Goal: Task Accomplishment & Management: Manage account settings

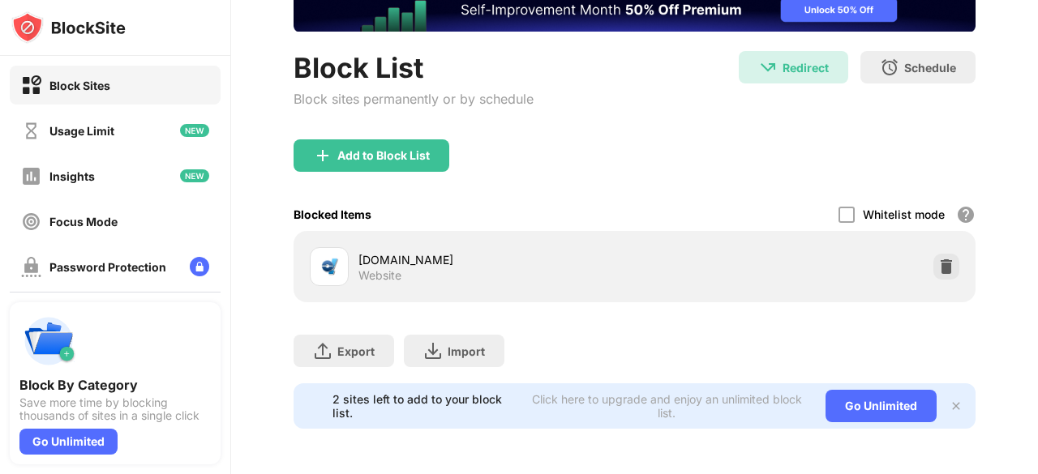
scroll to position [125, 0]
click at [936, 254] on div at bounding box center [946, 267] width 26 height 26
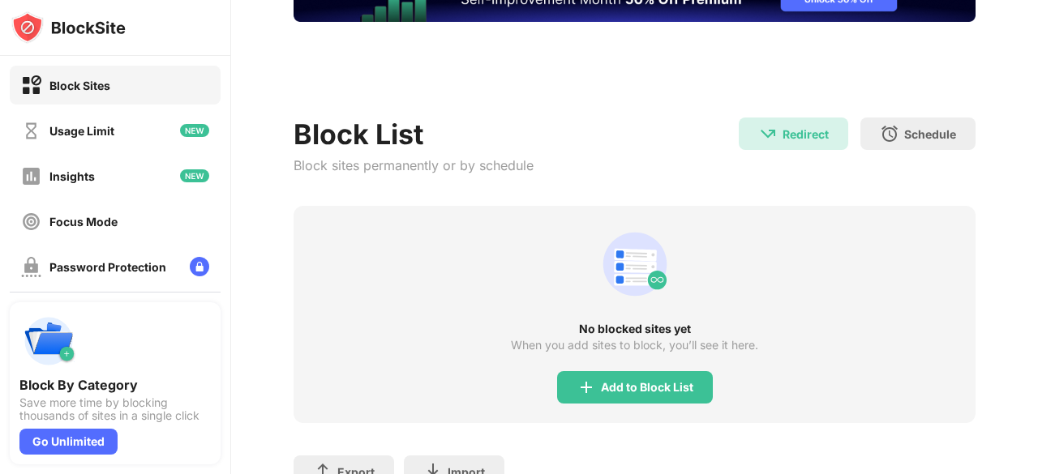
scroll to position [0, 0]
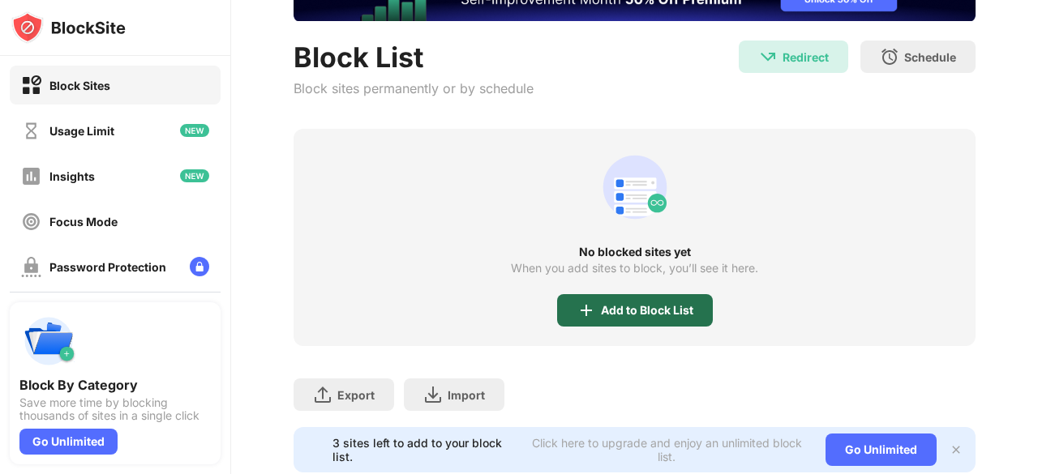
click at [582, 298] on div "Add to Block List" at bounding box center [635, 310] width 156 height 32
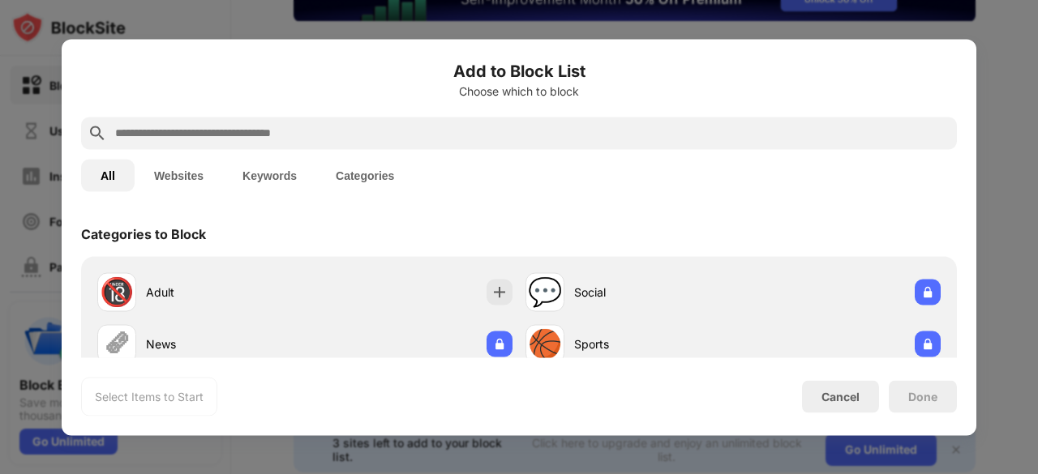
click at [633, 146] on div at bounding box center [519, 133] width 876 height 32
click at [619, 121] on div at bounding box center [519, 133] width 876 height 32
click at [619, 129] on input "text" at bounding box center [532, 132] width 837 height 19
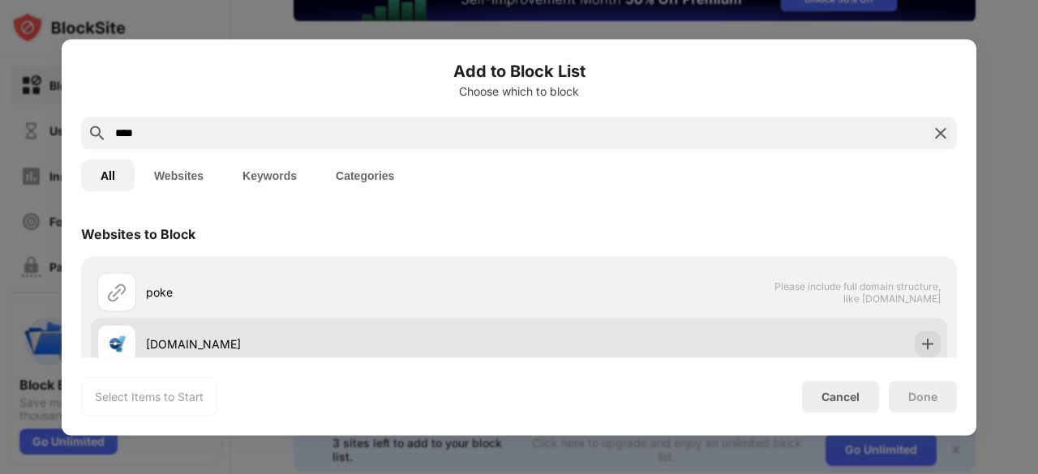
type input "****"
drag, startPoint x: 318, startPoint y: 329, endPoint x: 370, endPoint y: 332, distance: 51.9
click at [319, 330] on div "[DOMAIN_NAME]" at bounding box center [308, 343] width 422 height 39
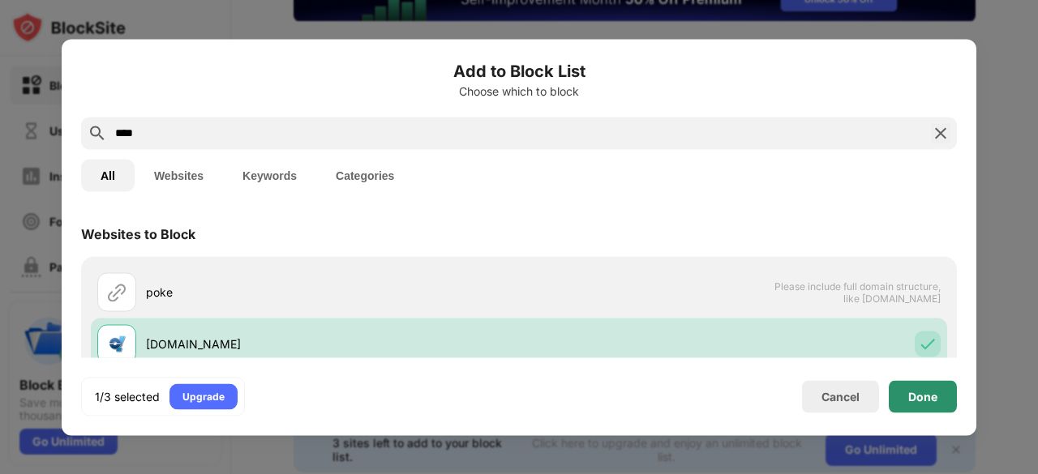
click at [917, 398] on div "Done" at bounding box center [922, 396] width 29 height 13
